Goal: Information Seeking & Learning: Learn about a topic

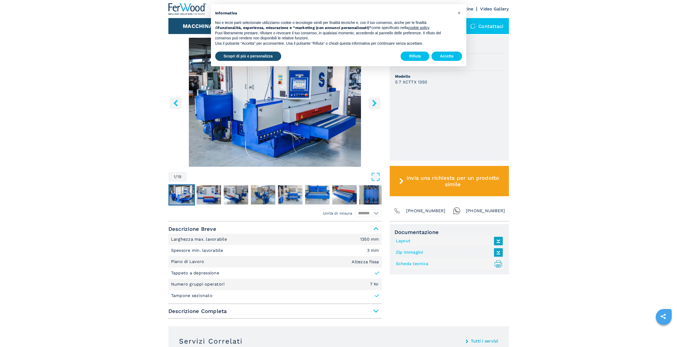
scroll to position [80, 0]
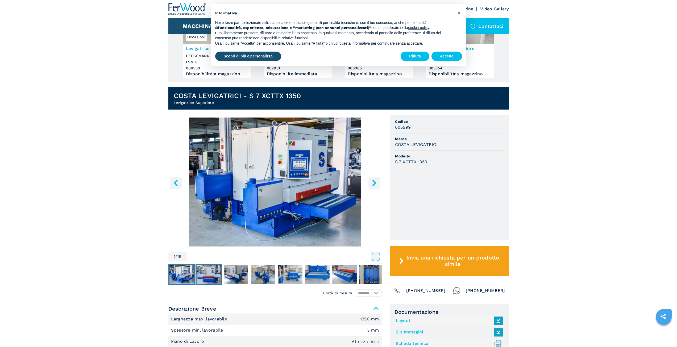
click at [212, 271] on img "Go to Slide 2" at bounding box center [209, 274] width 24 height 19
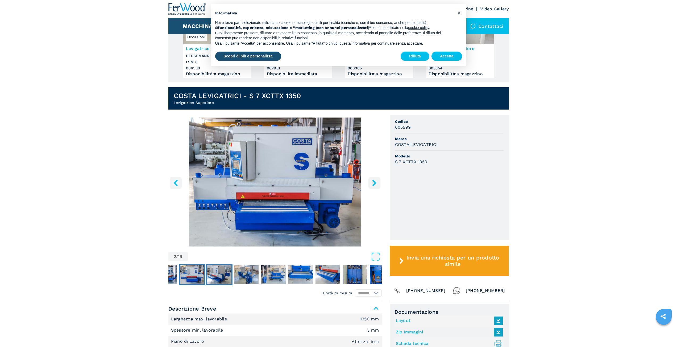
click at [233, 274] on nav "Thumbnail Navigation" at bounding box center [258, 274] width 213 height 21
click at [247, 273] on img "Go to Slide 4" at bounding box center [246, 274] width 24 height 19
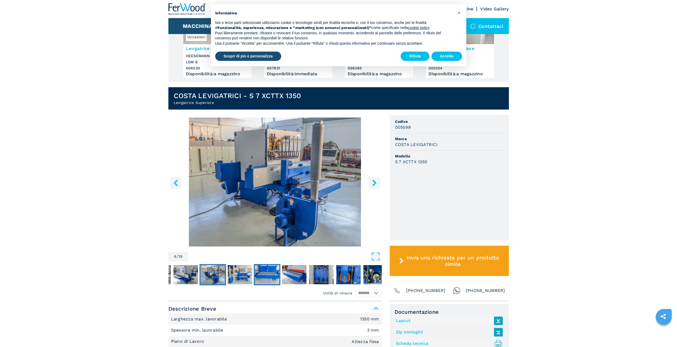
click at [260, 273] on img "Go to Slide 6" at bounding box center [267, 274] width 24 height 19
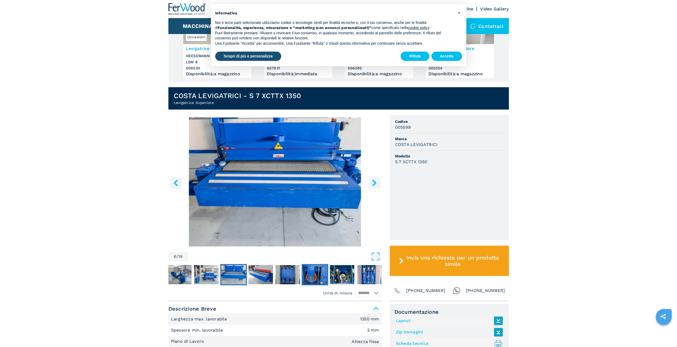
click at [307, 272] on img "Go to Slide 9" at bounding box center [315, 274] width 24 height 19
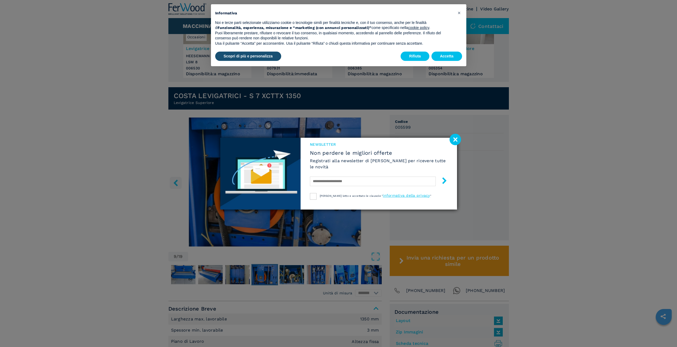
click at [319, 272] on div "NEWSLETTER Non perdere le migliori offerte Registrati alla newsletter di Ferwoo…" at bounding box center [338, 173] width 677 height 347
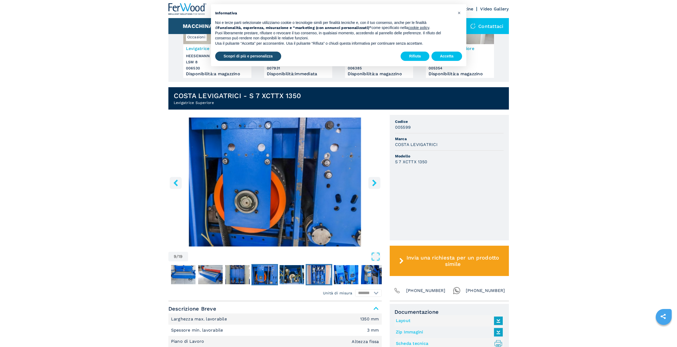
click at [319, 272] on img "Go to Slide 11" at bounding box center [319, 274] width 24 height 19
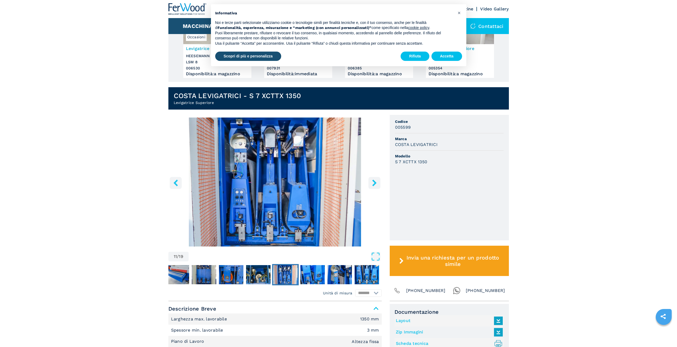
click at [276, 196] on img "Go to Slide 11" at bounding box center [274, 182] width 213 height 129
click at [276, 196] on div "Go to Slide 11" at bounding box center [274, 182] width 213 height 129
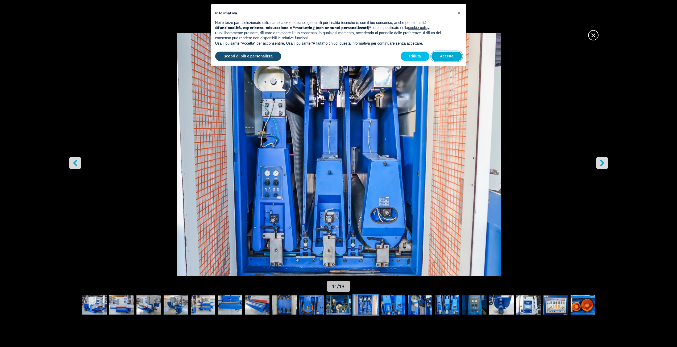
click at [443, 52] on button "Accetta" at bounding box center [446, 57] width 31 height 10
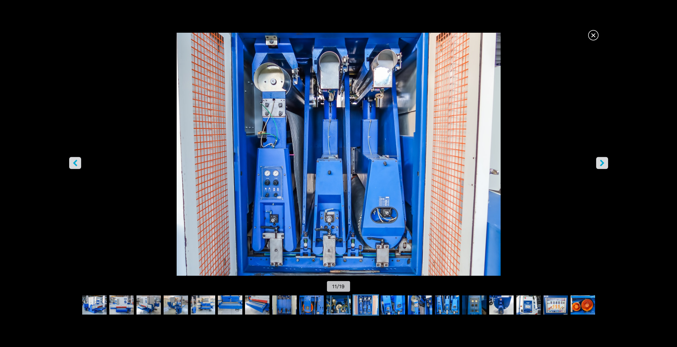
click at [391, 217] on img "Go to Slide 11" at bounding box center [338, 154] width 609 height 243
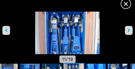
click at [81, 47] on img "Go to Slide 11" at bounding box center [67, 36] width 135 height 49
drag, startPoint x: 78, startPoint y: 32, endPoint x: 78, endPoint y: 27, distance: 4.3
click at [82, 34] on img "Go to Slide 11" at bounding box center [67, 36] width 135 height 49
click at [126, 3] on span "×" at bounding box center [126, 2] width 9 height 9
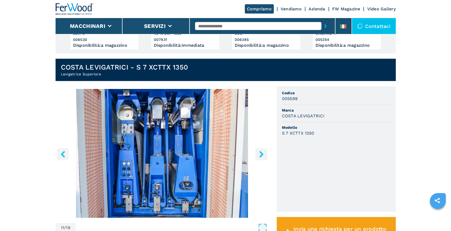
click at [165, 174] on img "Go to Slide 11" at bounding box center [162, 153] width 213 height 129
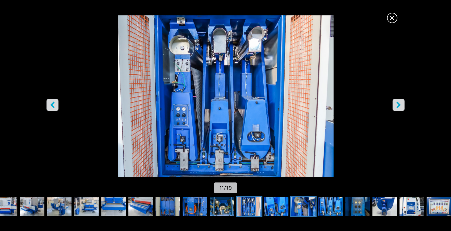
click at [165, 174] on div "× 11 / 19" at bounding box center [225, 115] width 451 height 231
click at [241, 114] on img "Go to Slide 11" at bounding box center [226, 96] width 406 height 162
click at [394, 16] on span "×" at bounding box center [392, 16] width 9 height 9
